Goal: Information Seeking & Learning: Find specific fact

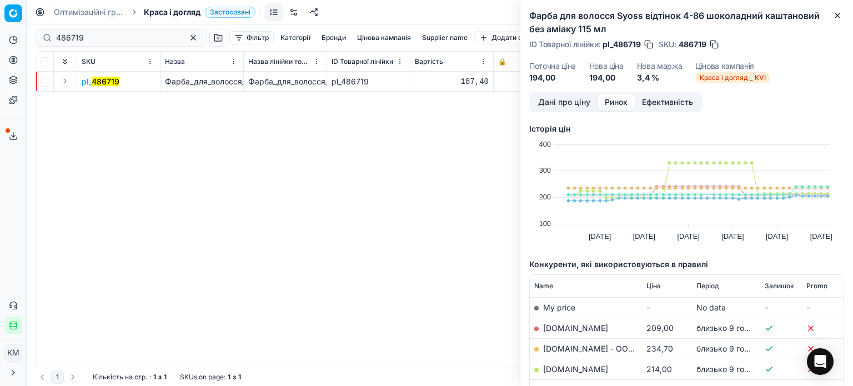
scroll to position [162, 0]
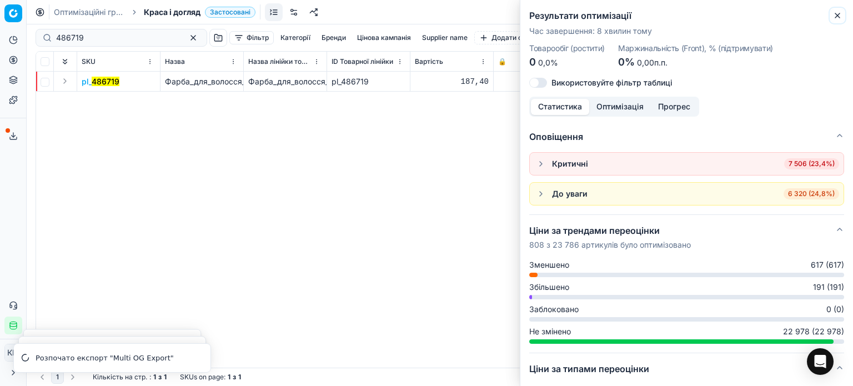
click at [836, 13] on icon "button" at bounding box center [837, 15] width 9 height 9
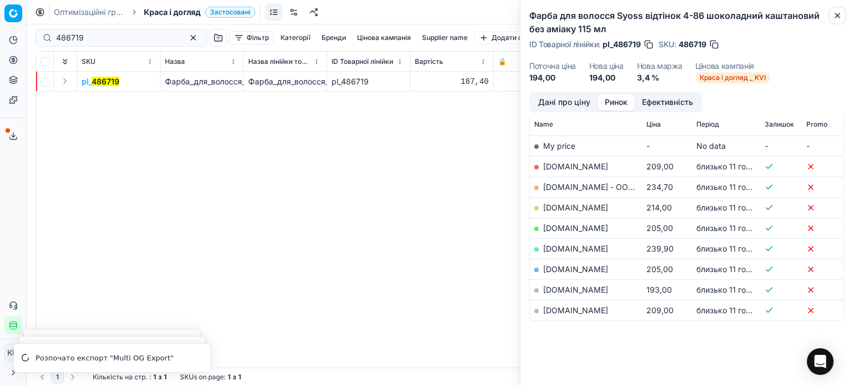
click at [838, 16] on icon "button" at bounding box center [837, 15] width 4 height 4
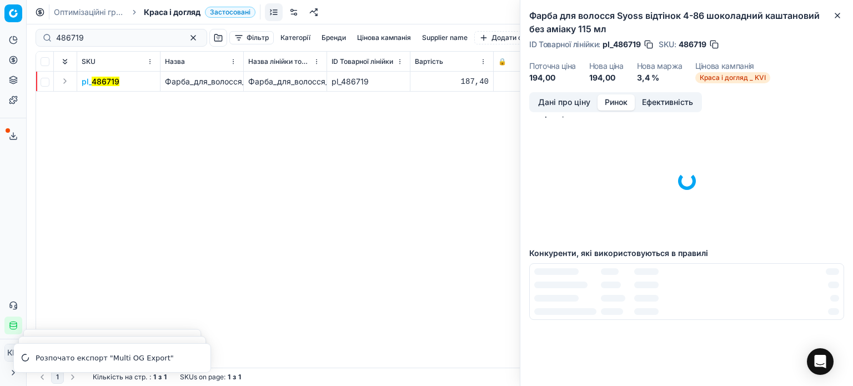
scroll to position [0, 0]
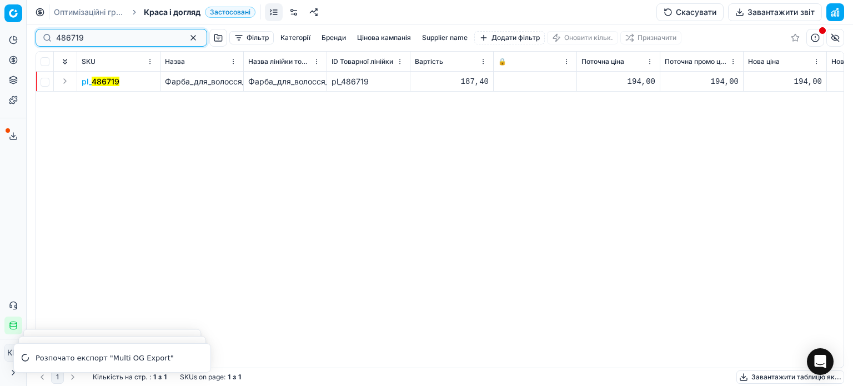
drag, startPoint x: 82, startPoint y: 38, endPoint x: 1, endPoint y: 34, distance: 81.7
click at [1, 34] on div "Pricing platform Аналітика Цінова оптимізація Асортимент продукції Шаблони Серв…" at bounding box center [426, 193] width 853 height 386
paste input "04488"
type input "404488"
click at [114, 84] on mark "404488" at bounding box center [107, 81] width 30 height 9
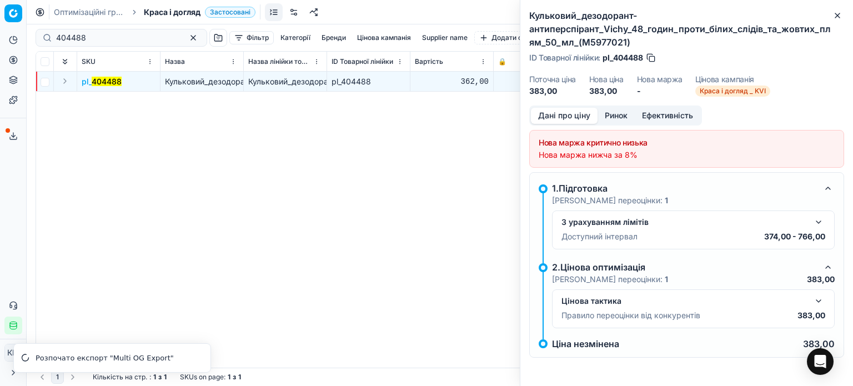
click at [629, 118] on button "Ринок" at bounding box center [615, 116] width 37 height 16
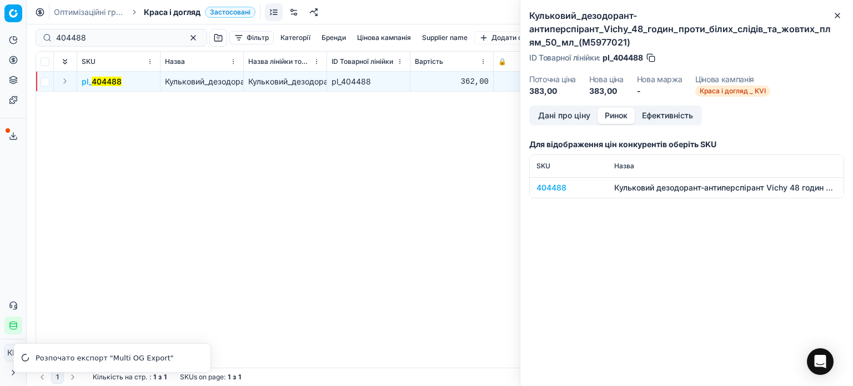
click at [542, 195] on td "404488" at bounding box center [569, 187] width 78 height 21
click at [546, 187] on div "404488" at bounding box center [568, 187] width 64 height 11
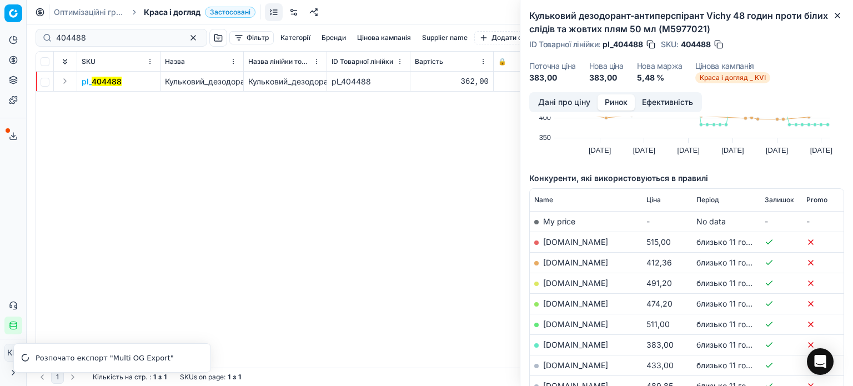
scroll to position [111, 0]
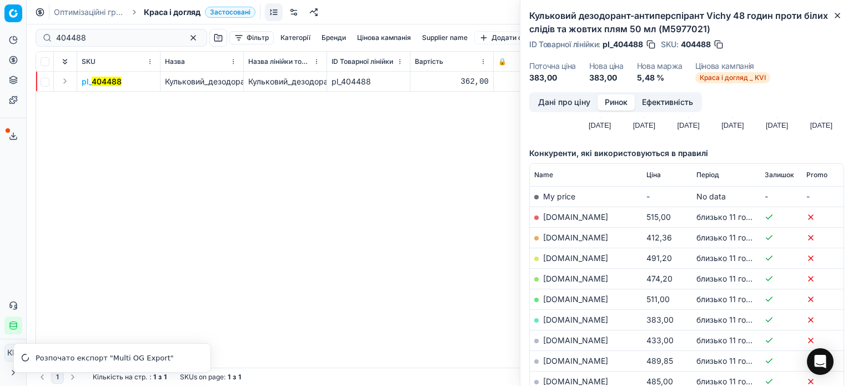
click at [604, 318] on td "[DOMAIN_NAME]" at bounding box center [586, 319] width 112 height 21
click at [596, 318] on link "[DOMAIN_NAME]" at bounding box center [575, 319] width 65 height 9
